Goal: Navigation & Orientation: Find specific page/section

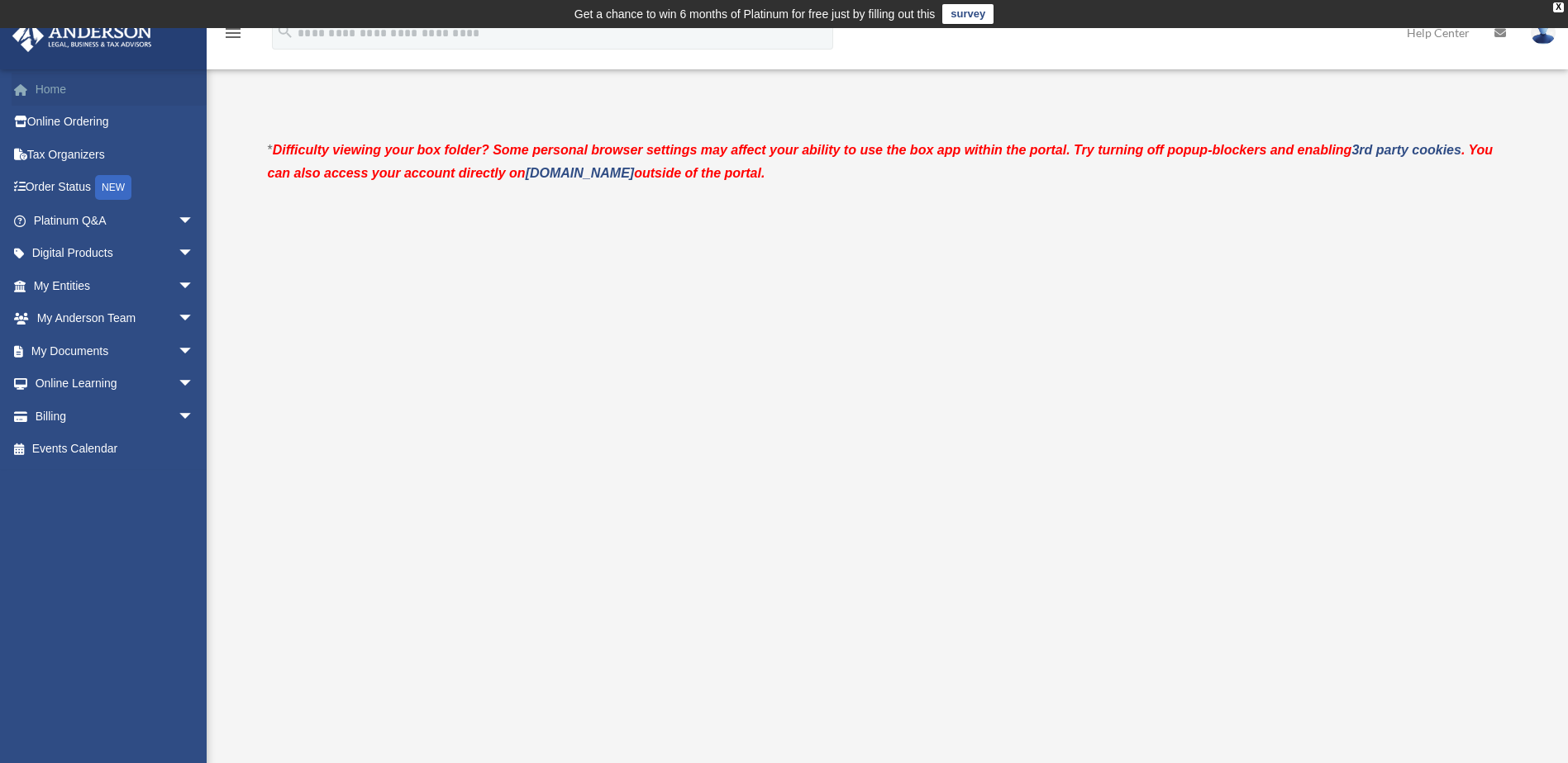
click at [33, 90] on span at bounding box center [29, 90] width 12 height 11
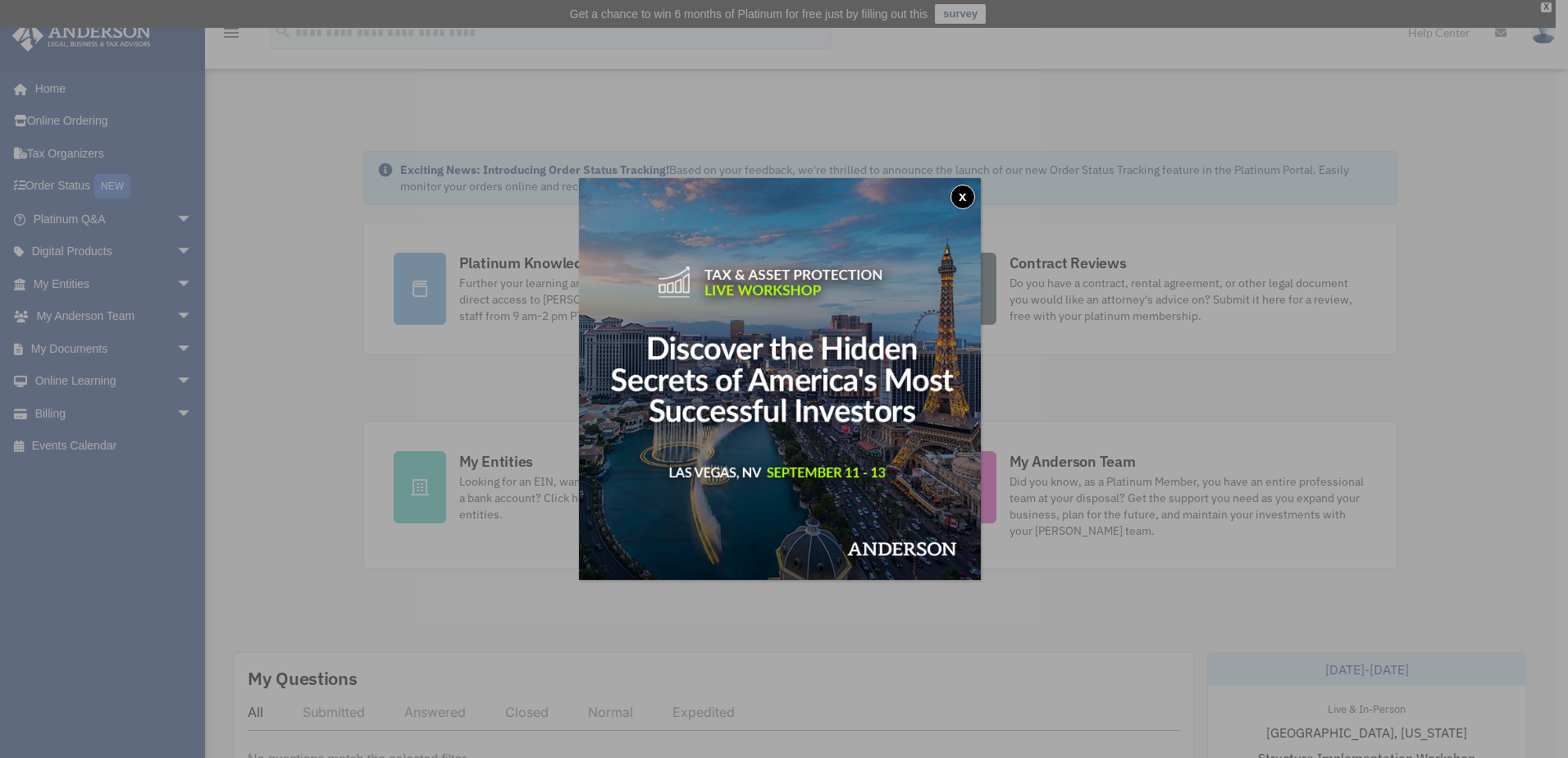
click at [971, 195] on button "x" at bounding box center [962, 196] width 25 height 25
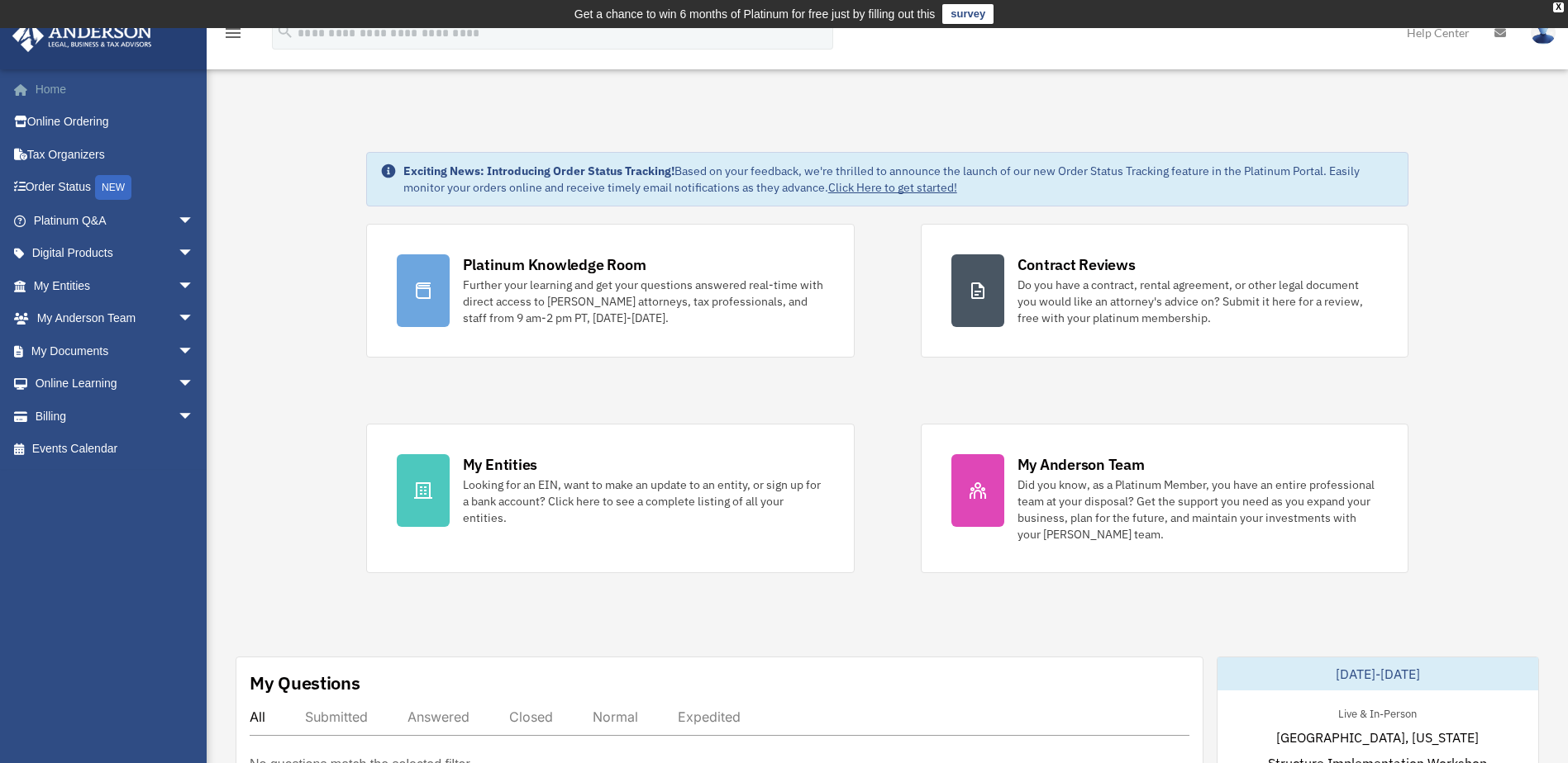
click at [50, 95] on link "Home" at bounding box center [115, 89] width 207 height 33
click at [1542, 37] on img at bounding box center [1543, 33] width 25 height 24
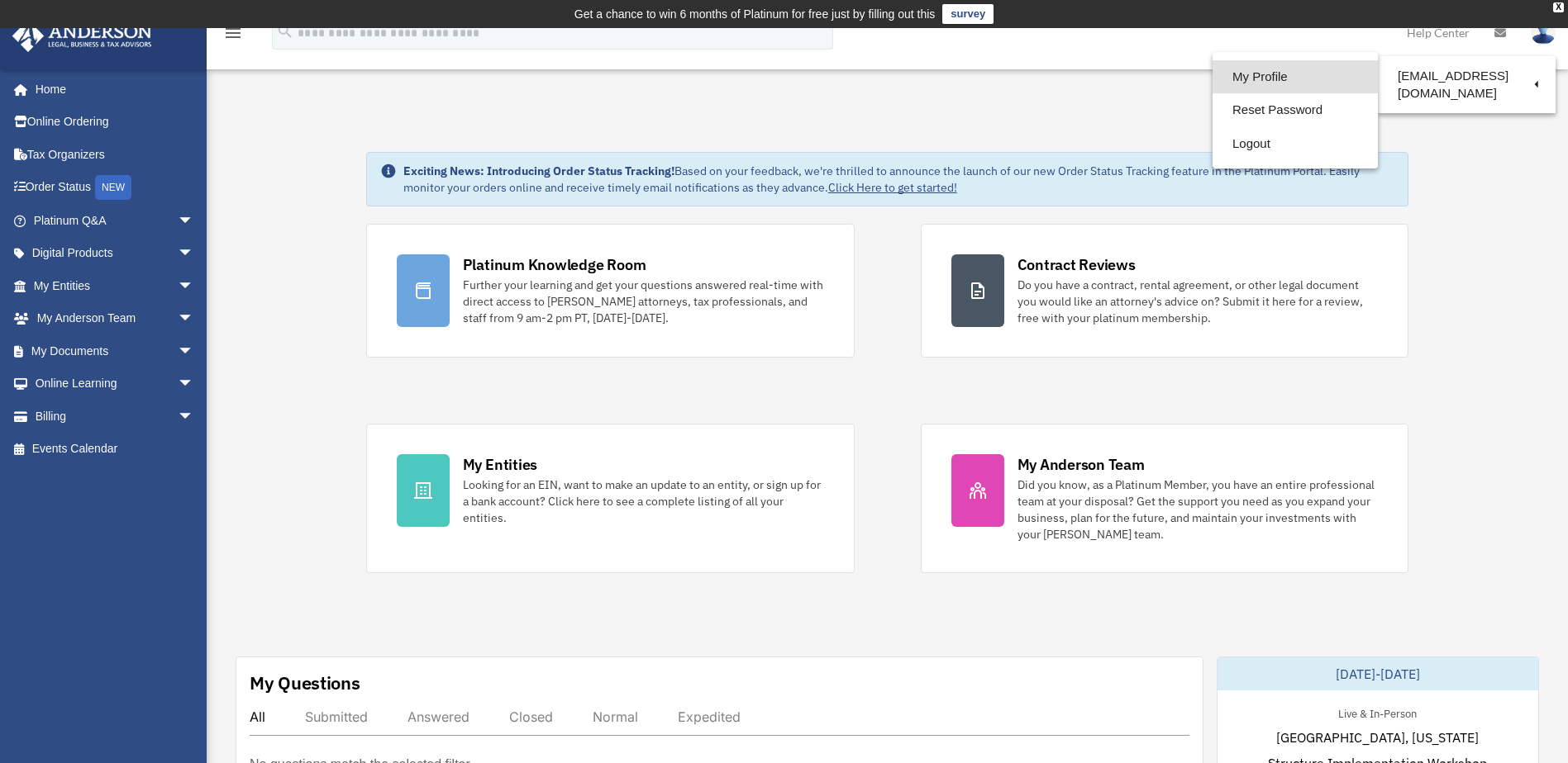
click at [1212, 77] on link "My Profile" at bounding box center [1295, 77] width 165 height 34
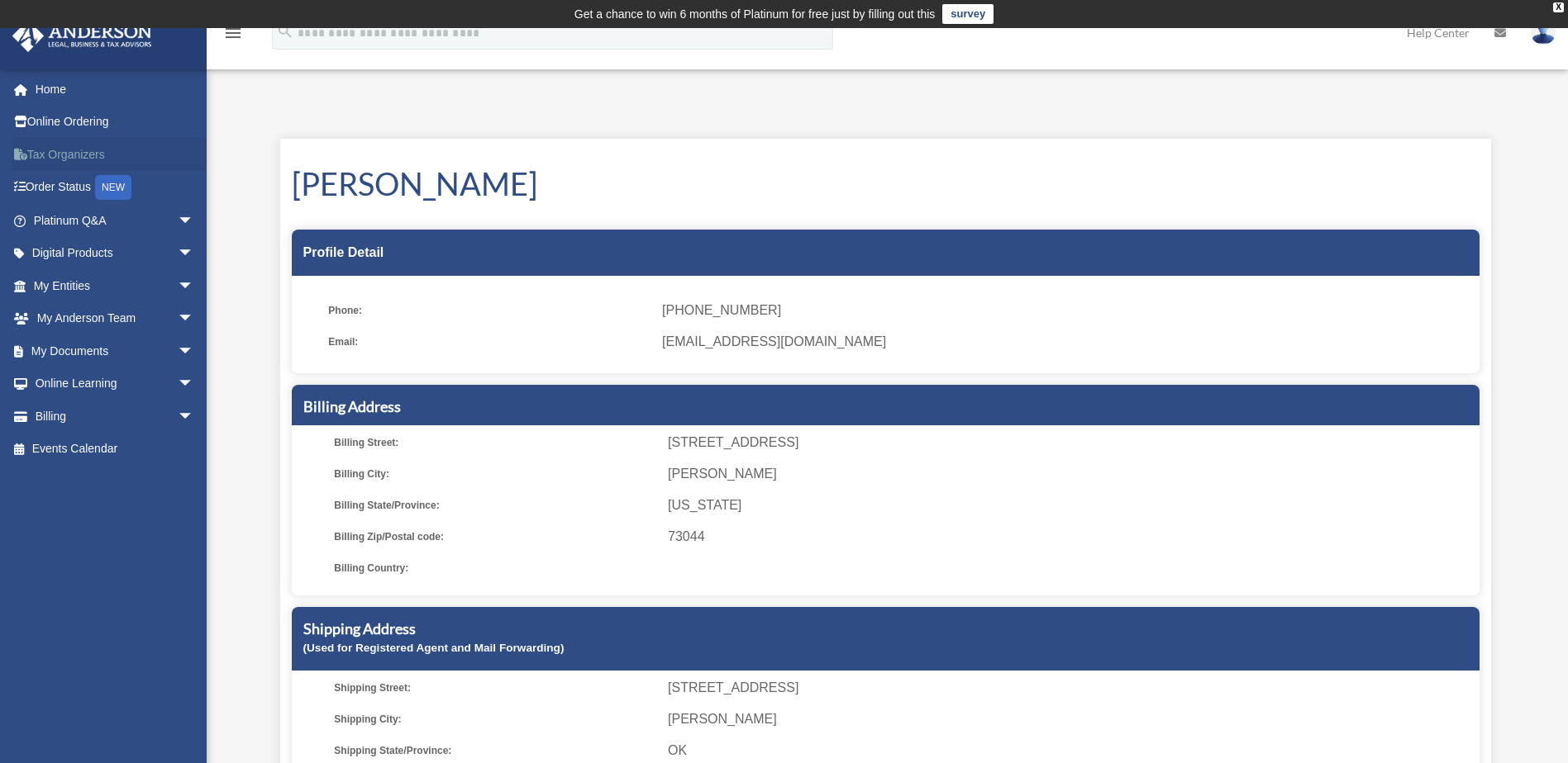
click at [48, 156] on link "Tax Organizers" at bounding box center [115, 154] width 207 height 33
click at [54, 354] on link "My Documents arrow_drop_down" at bounding box center [115, 351] width 207 height 33
